Goal: Information Seeking & Learning: Learn about a topic

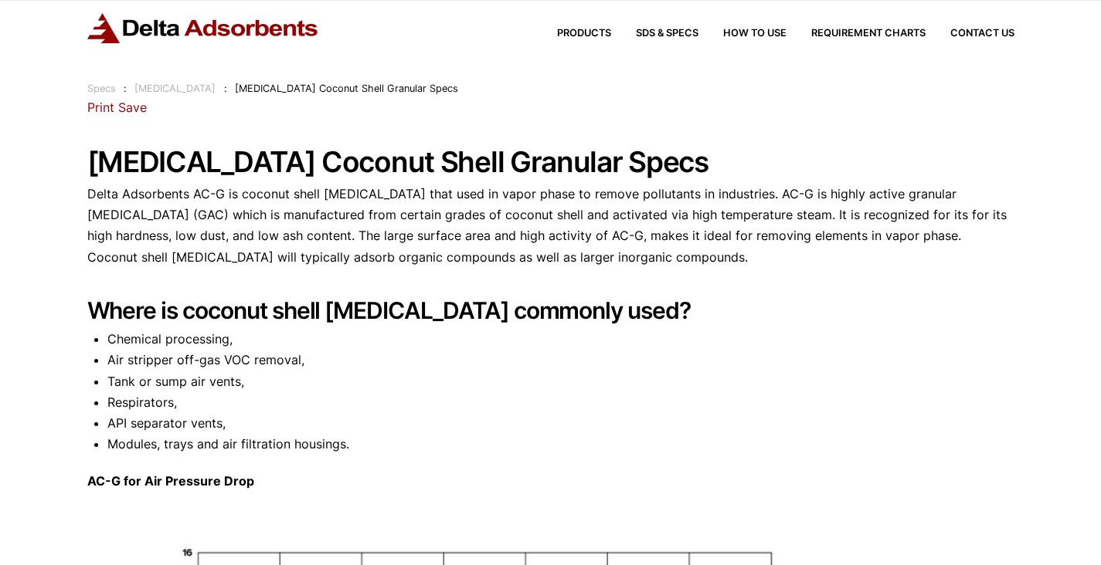
scroll to position [42, 0]
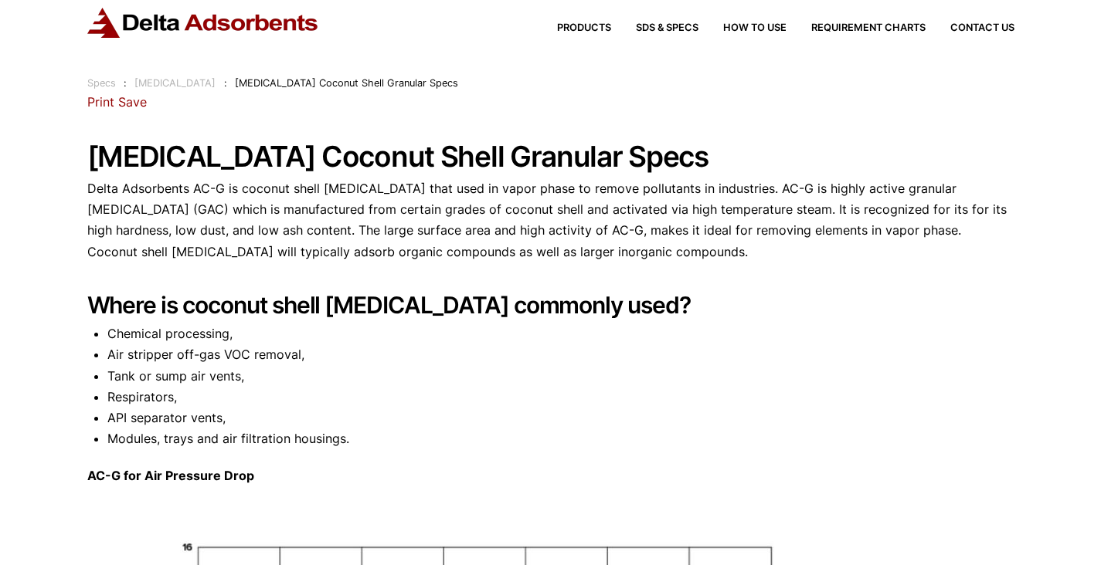
click at [128, 362] on li "Air stripper off-gas VOC removal," at bounding box center [560, 354] width 907 height 21
drag, startPoint x: 109, startPoint y: 334, endPoint x: 226, endPoint y: 337, distance: 117.4
click at [226, 337] on li "Chemical processing," at bounding box center [560, 334] width 907 height 21
copy li "Chemical processing"
drag, startPoint x: 110, startPoint y: 358, endPoint x: 298, endPoint y: 356, distance: 188.5
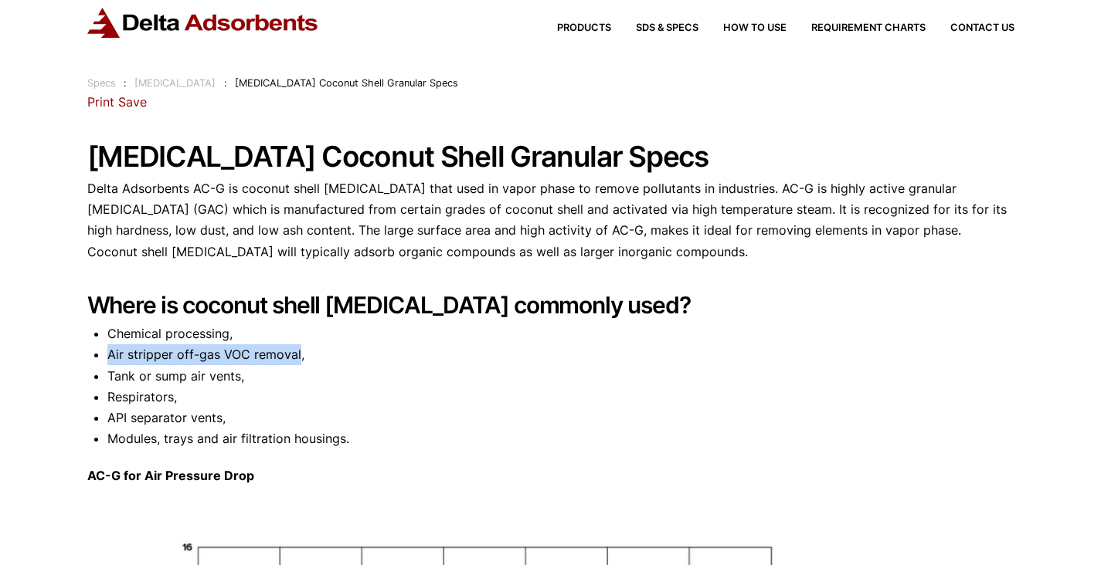
click at [298, 356] on li "Air stripper off-gas VOC removal," at bounding box center [560, 354] width 907 height 21
copy li "Air stripper off-gas VOC removal"
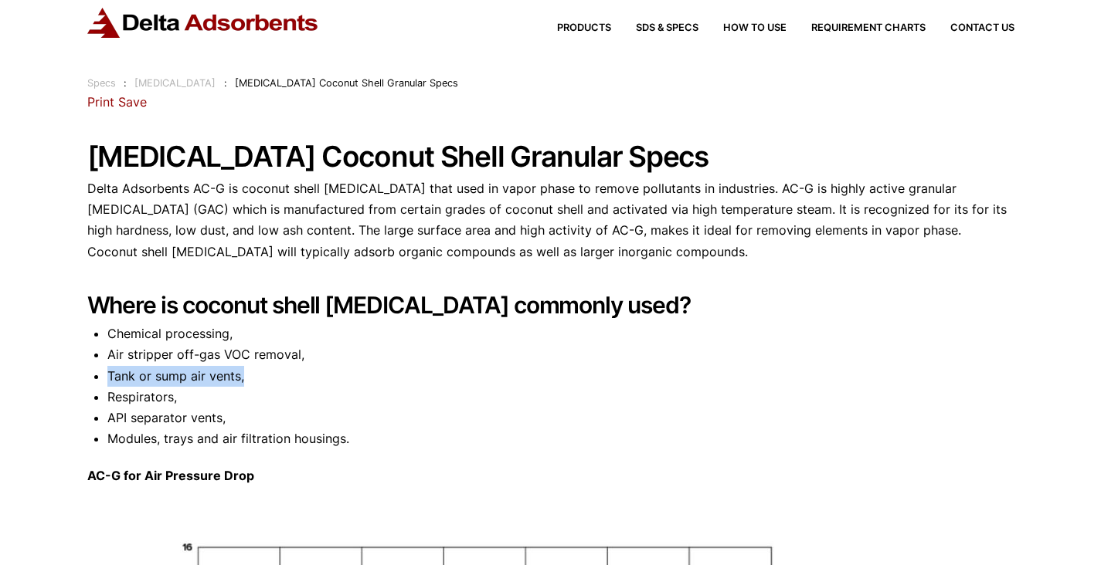
drag, startPoint x: 107, startPoint y: 380, endPoint x: 242, endPoint y: 381, distance: 135.2
click at [242, 381] on li "Tank or sump air vents," at bounding box center [560, 376] width 907 height 21
click at [232, 378] on li "Tank or sump air vents," at bounding box center [560, 376] width 907 height 21
drag, startPoint x: 110, startPoint y: 379, endPoint x: 241, endPoint y: 375, distance: 131.4
click at [241, 375] on li "Tank or sump air vents," at bounding box center [560, 376] width 907 height 21
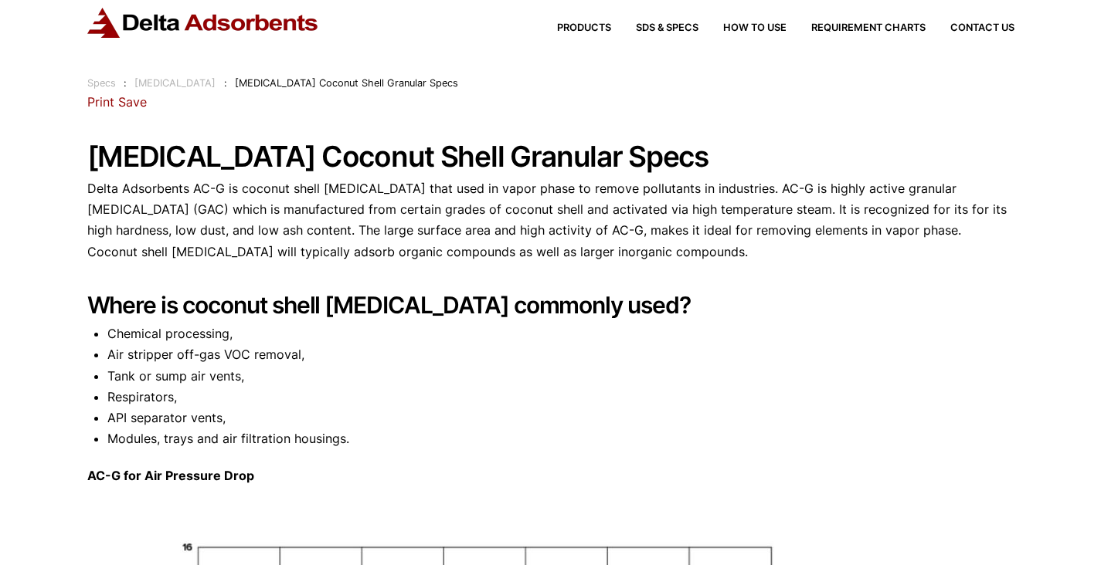
click at [161, 387] on li "Respirators," at bounding box center [560, 397] width 907 height 21
drag, startPoint x: 106, startPoint y: 373, endPoint x: 240, endPoint y: 368, distance: 134.5
copy li "Tank or sump air vents"
click at [112, 399] on li "Respirators," at bounding box center [560, 397] width 907 height 21
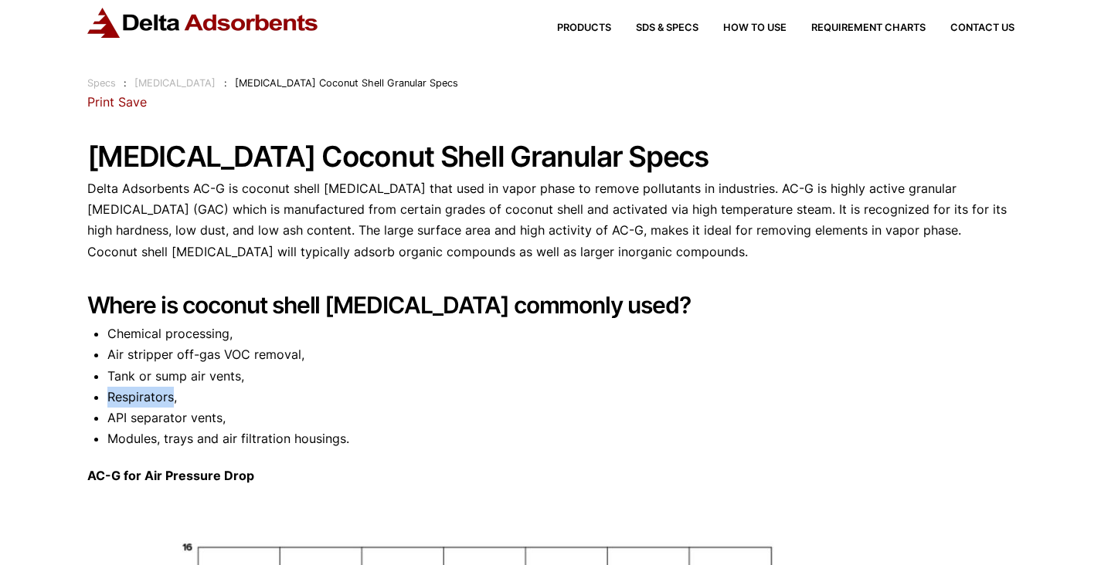
click at [112, 399] on li "Respirators," at bounding box center [560, 397] width 907 height 21
copy li "Respirators"
click at [120, 424] on li "API separator vents," at bounding box center [560, 418] width 907 height 21
drag, startPoint x: 110, startPoint y: 421, endPoint x: 220, endPoint y: 423, distance: 110.5
click at [220, 423] on li "API separator vents," at bounding box center [560, 418] width 907 height 21
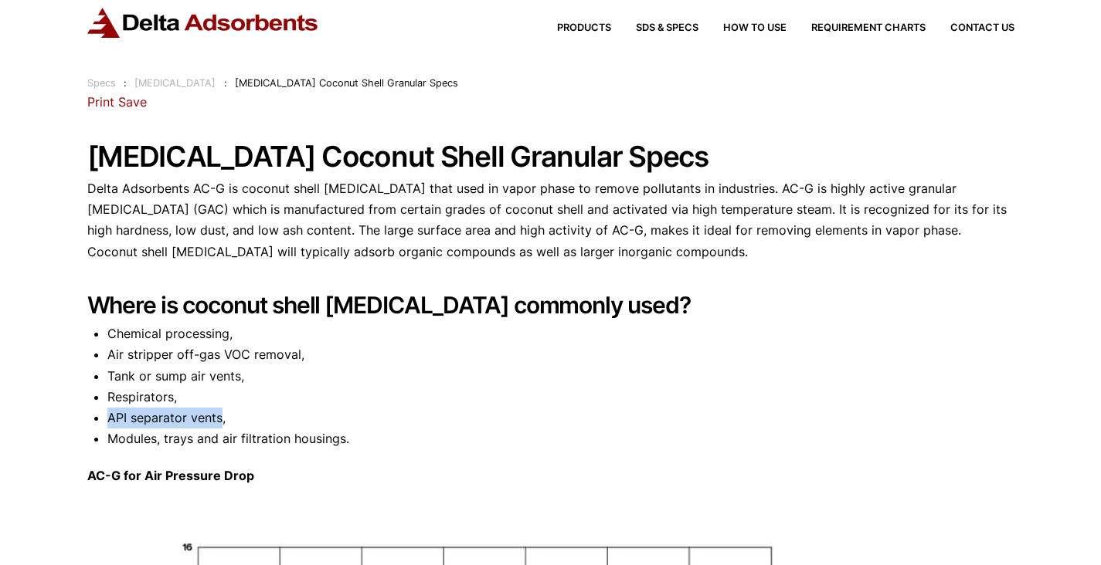
copy li "API separator vents"
drag, startPoint x: 109, startPoint y: 442, endPoint x: 344, endPoint y: 443, distance: 235.6
click at [344, 443] on li "Modules, trays and air filtration housings." at bounding box center [560, 439] width 907 height 21
copy li "Modules, trays and air filtration housings"
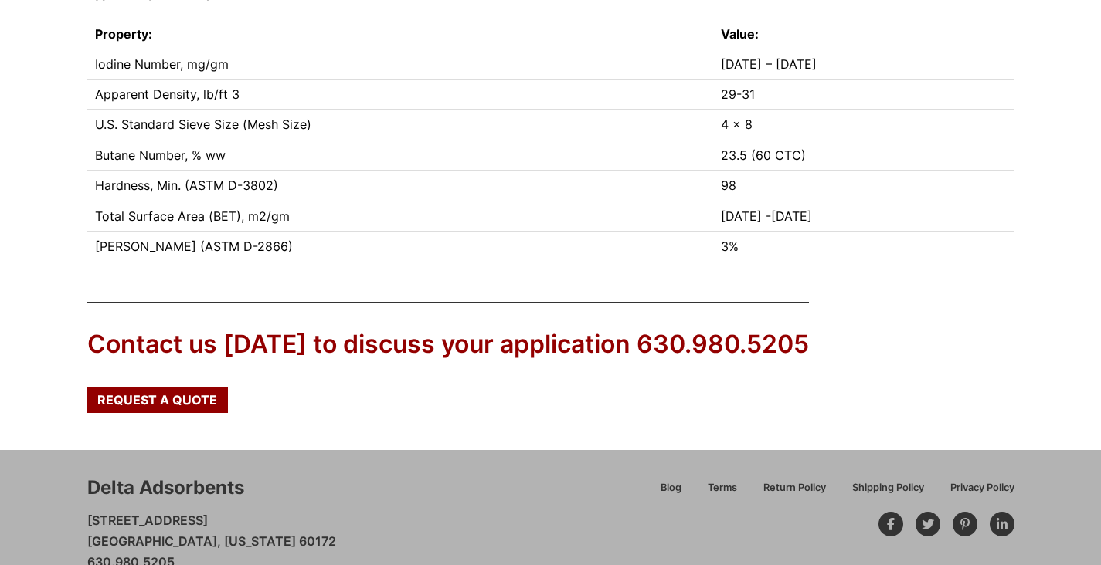
scroll to position [1084, 0]
